Goal: Find contact information: Find contact information

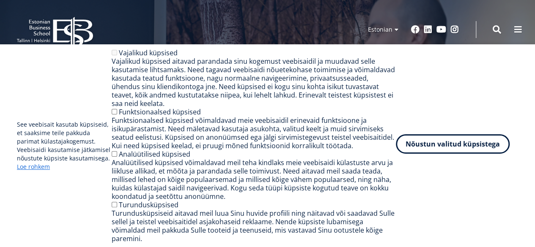
click at [437, 150] on button "Nõustun valitud küpsistega" at bounding box center [453, 143] width 114 height 19
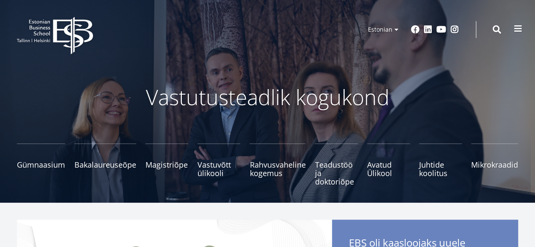
click at [517, 26] on span at bounding box center [518, 29] width 8 height 8
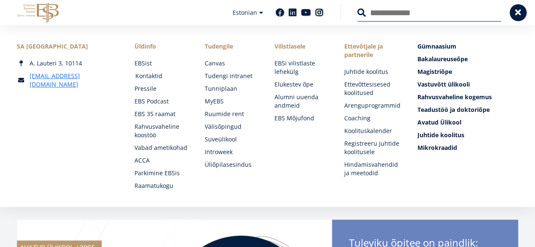
click at [146, 76] on link "Kontaktid" at bounding box center [161, 76] width 53 height 8
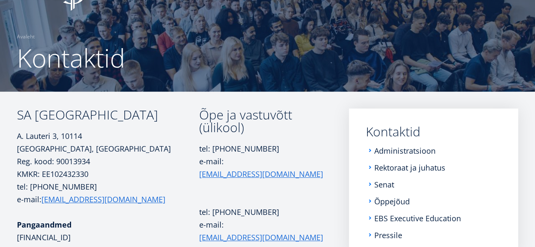
scroll to position [127, 0]
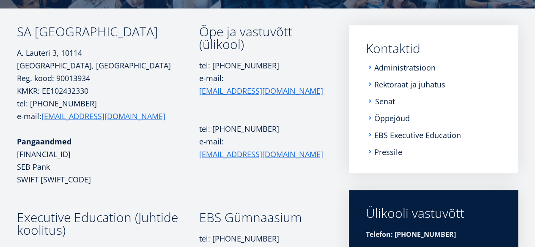
click at [386, 103] on link "Senat" at bounding box center [385, 101] width 20 height 8
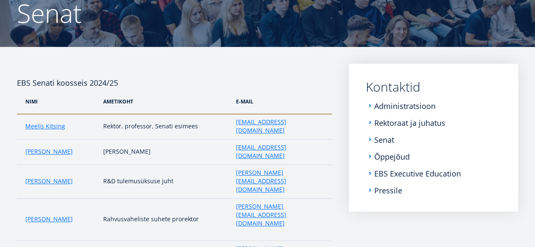
scroll to position [101, 0]
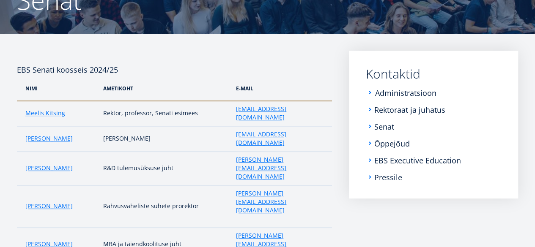
click at [395, 90] on link "Administratsioon" at bounding box center [405, 93] width 61 height 8
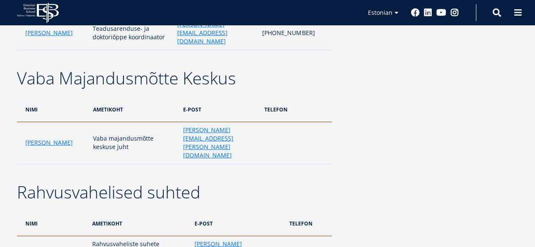
scroll to position [1057, 0]
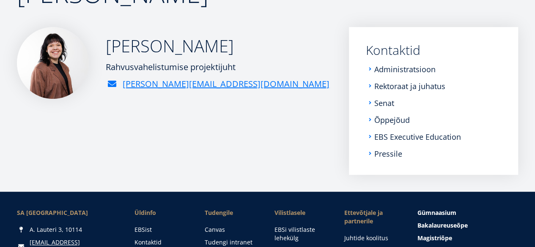
scroll to position [85, 0]
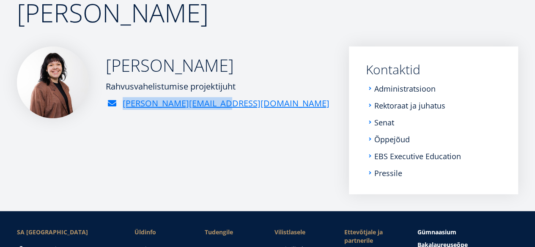
drag, startPoint x: 275, startPoint y: 129, endPoint x: 266, endPoint y: 134, distance: 10.1
click at [266, 110] on div "[PERSON_NAME][EMAIL_ADDRESS][DOMAIN_NAME]" at bounding box center [218, 103] width 224 height 13
copy link "[PERSON_NAME][EMAIL_ADDRESS][DOMAIN_NAME]"
